Goal: Task Accomplishment & Management: Complete application form

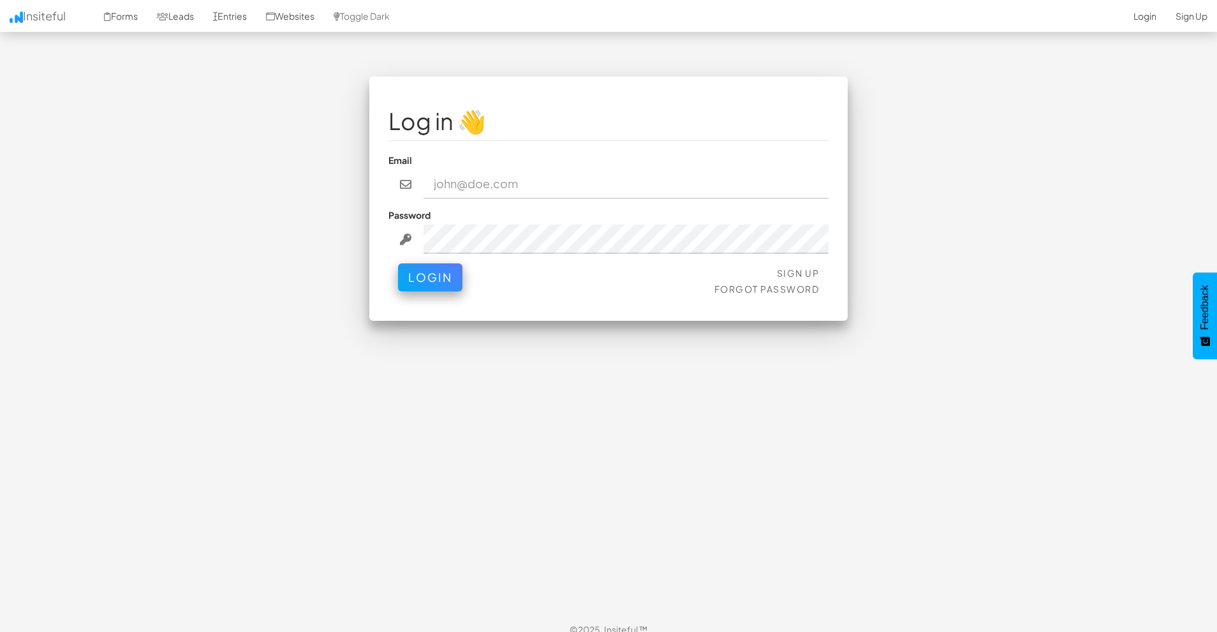
click at [590, 188] on input "email" at bounding box center [627, 184] width 406 height 29
click at [791, 267] on link "Sign Up" at bounding box center [798, 272] width 43 height 11
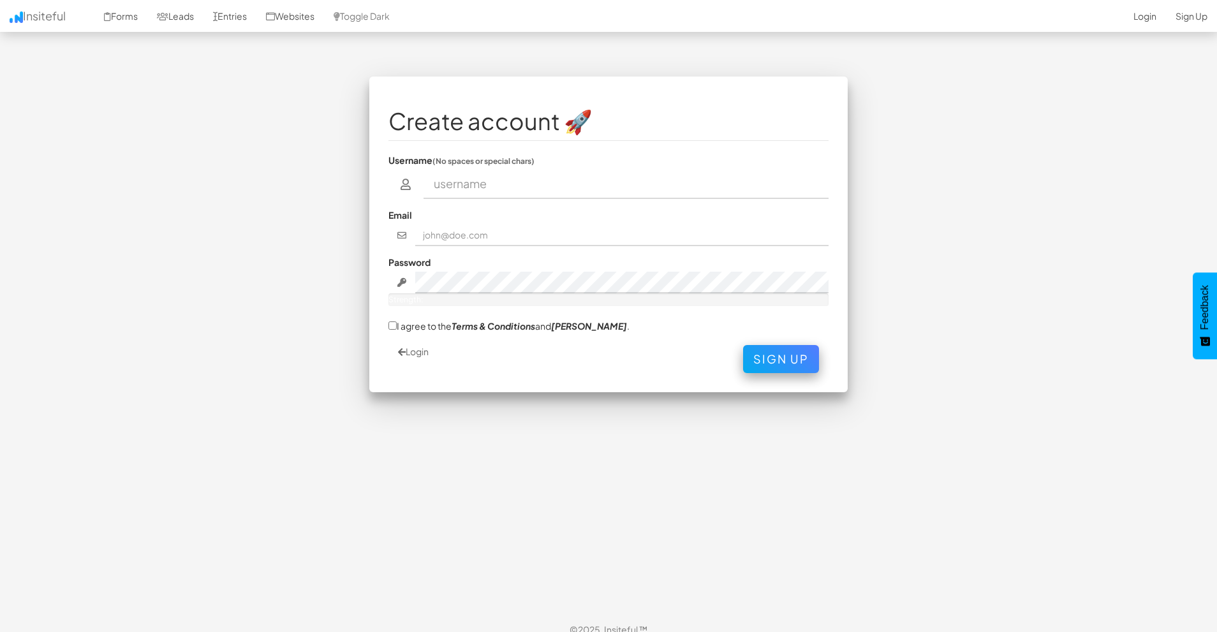
click at [470, 195] on input "text" at bounding box center [627, 184] width 406 height 29
type input "[PERSON_NAME]"
type input "[EMAIL_ADDRESS][DOMAIN_NAME]"
